Goal: Navigation & Orientation: Find specific page/section

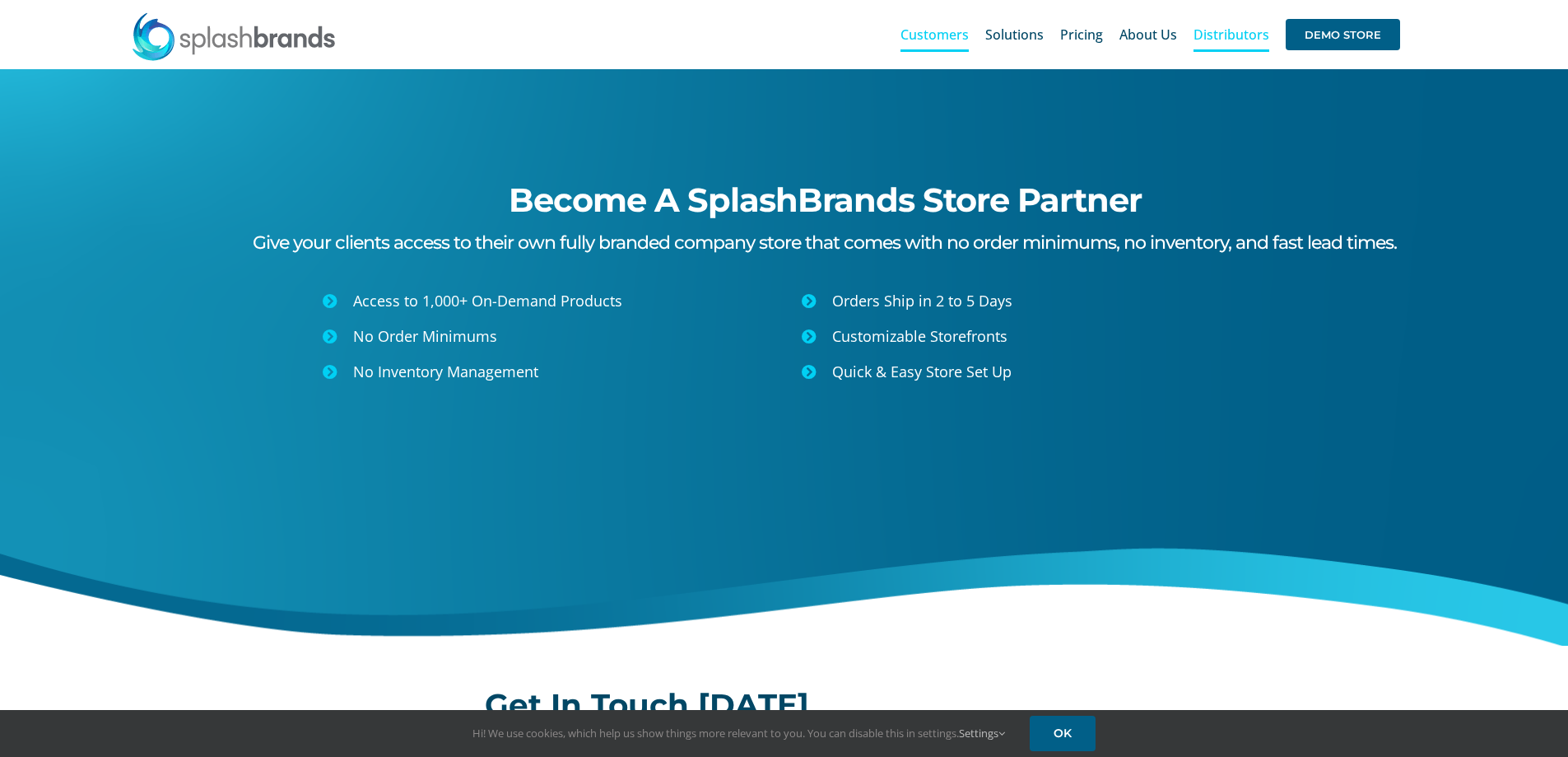
click at [944, 29] on span "Customers" at bounding box center [935, 35] width 69 height 13
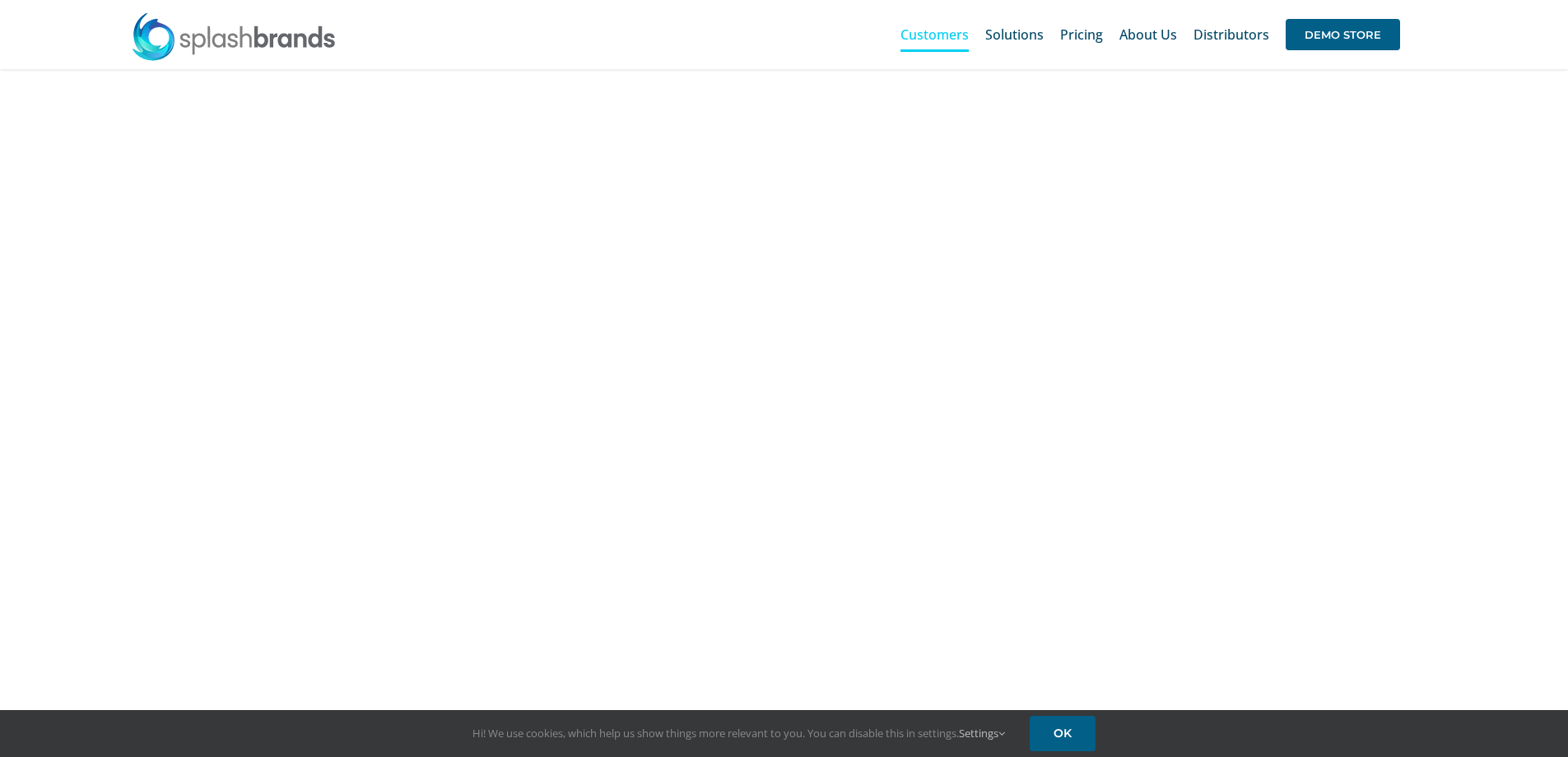
scroll to position [627, 0]
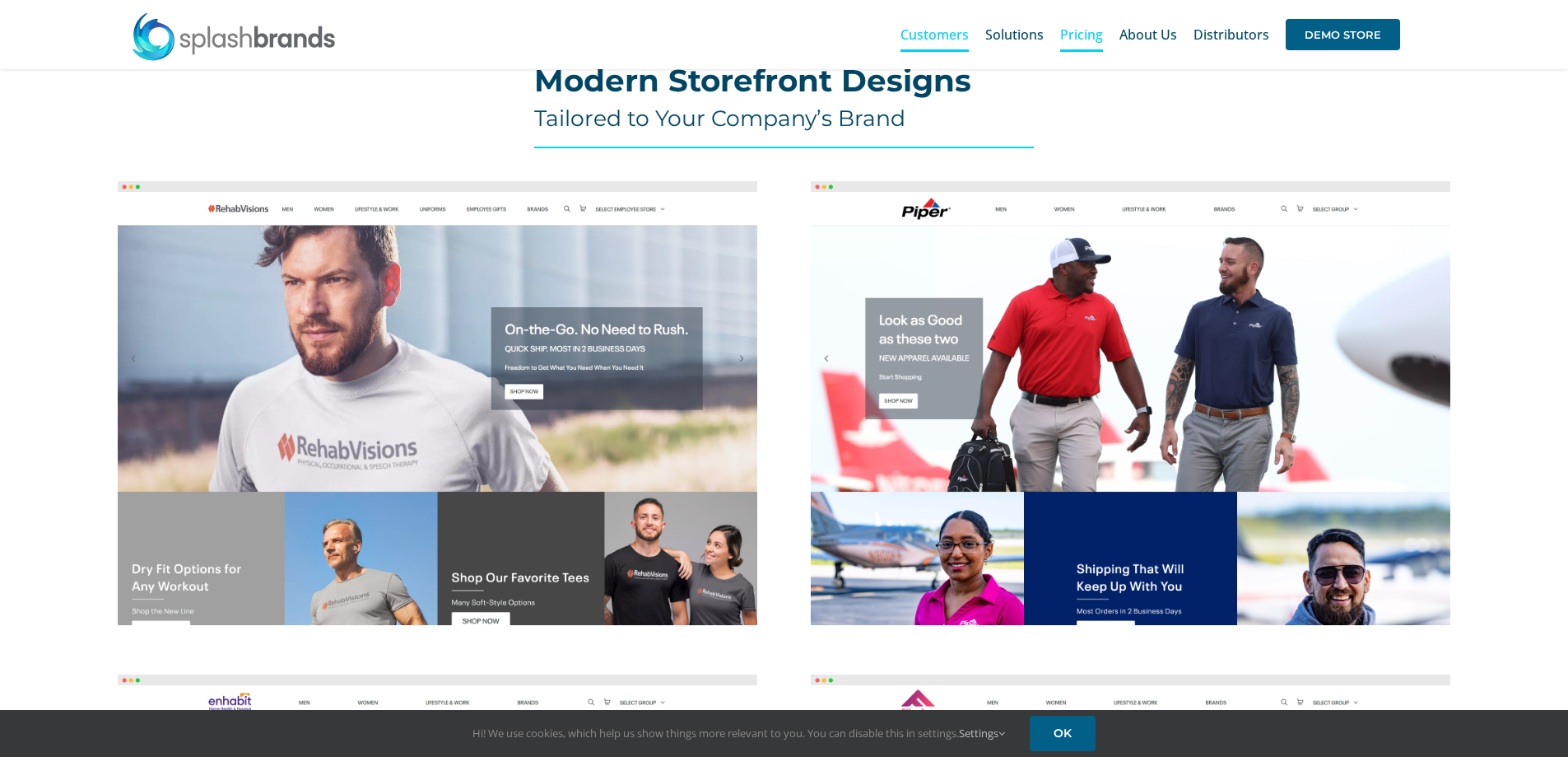
click at [1084, 32] on span "Pricing" at bounding box center [1081, 35] width 42 height 13
